Goal: Transaction & Acquisition: Purchase product/service

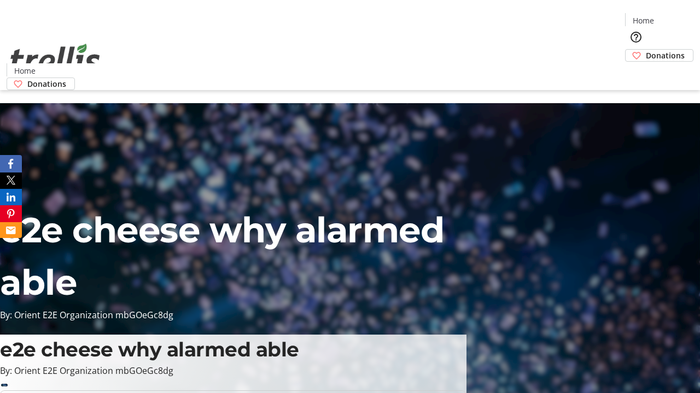
click at [645, 50] on span "Donations" at bounding box center [664, 55] width 39 height 11
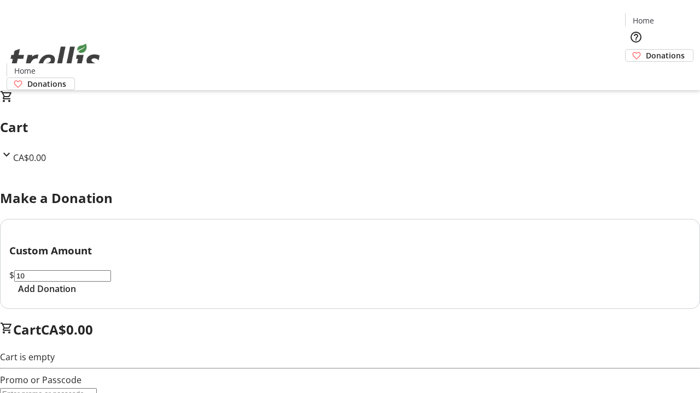
click at [76, 296] on span "Add Donation" at bounding box center [47, 289] width 58 height 13
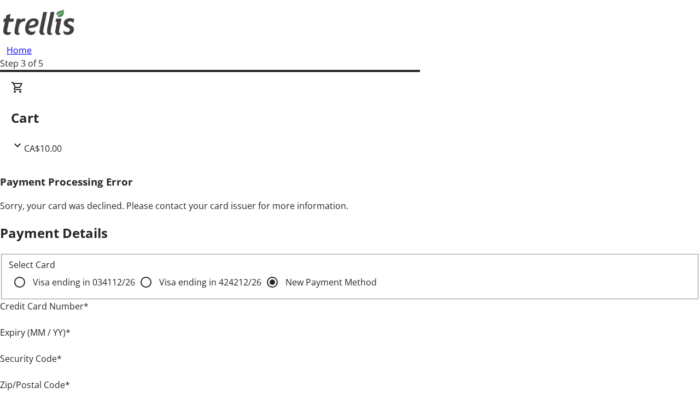
click at [135, 292] on input "Visa ending in 4242 12/26" at bounding box center [146, 283] width 22 height 22
radio input "true"
